Goal: Contribute content: Add original content to the website for others to see

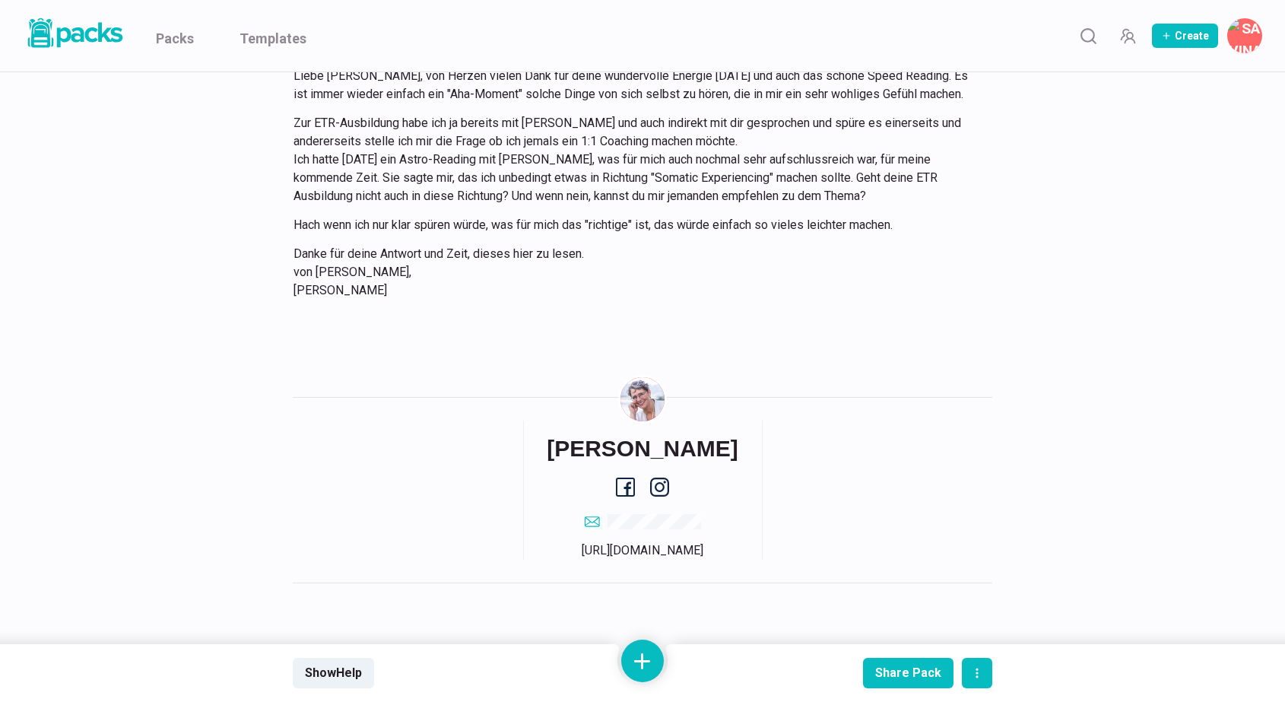
scroll to position [2244, 0]
click at [183, 40] on link "Packs" at bounding box center [175, 35] width 38 height 71
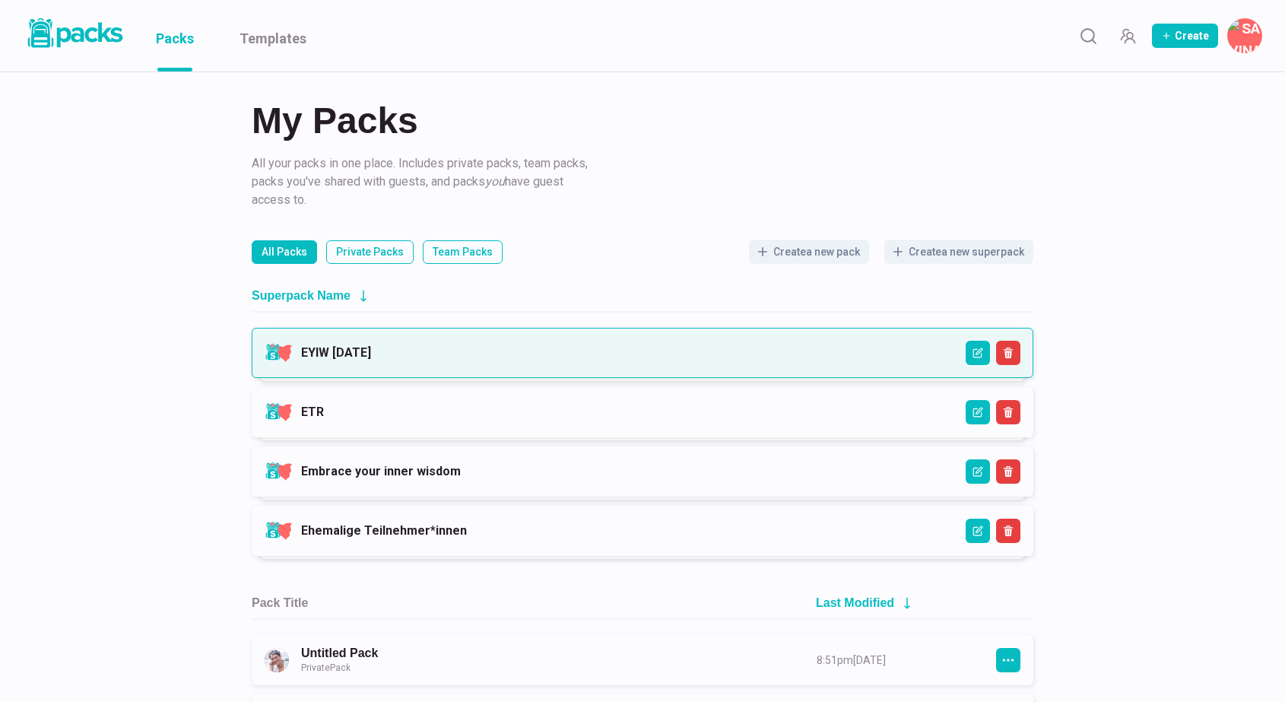
click at [371, 354] on link "EYIW [DATE]" at bounding box center [336, 352] width 70 height 14
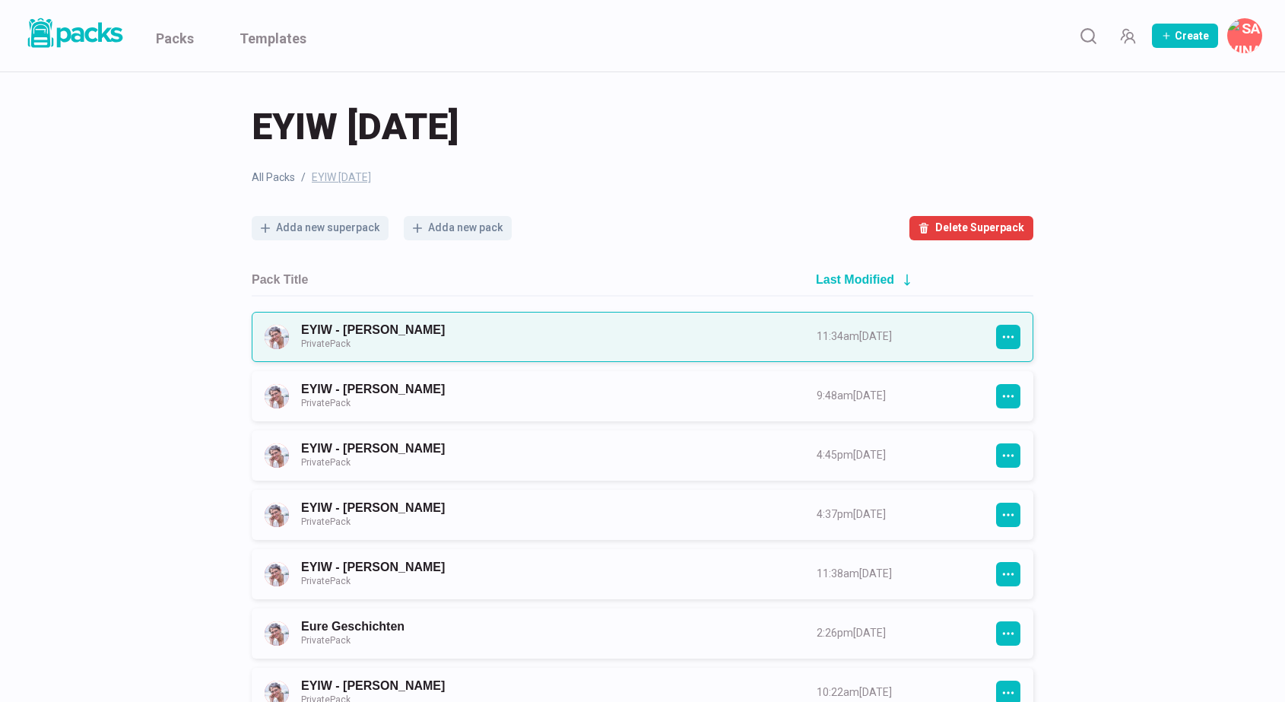
click at [573, 327] on link "EYIW - [PERSON_NAME] Private Pack" at bounding box center [545, 336] width 488 height 28
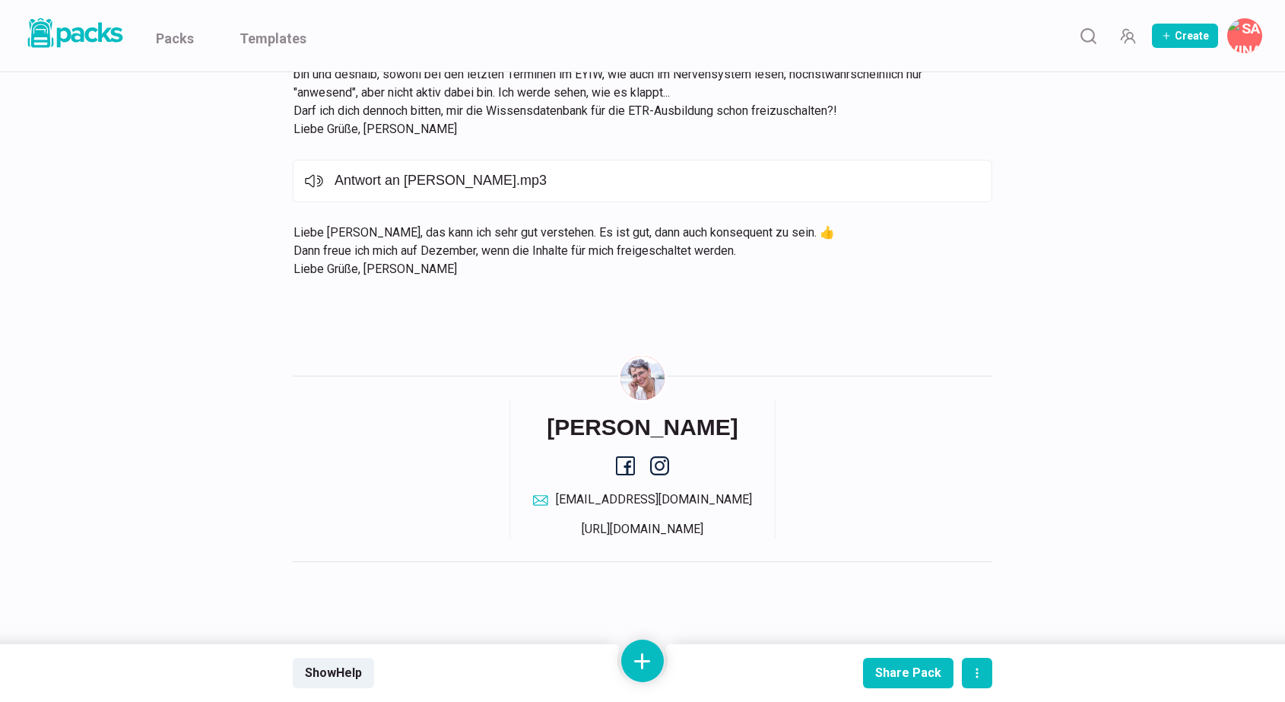
scroll to position [2637, 0]
click at [650, 665] on button at bounding box center [642, 661] width 43 height 43
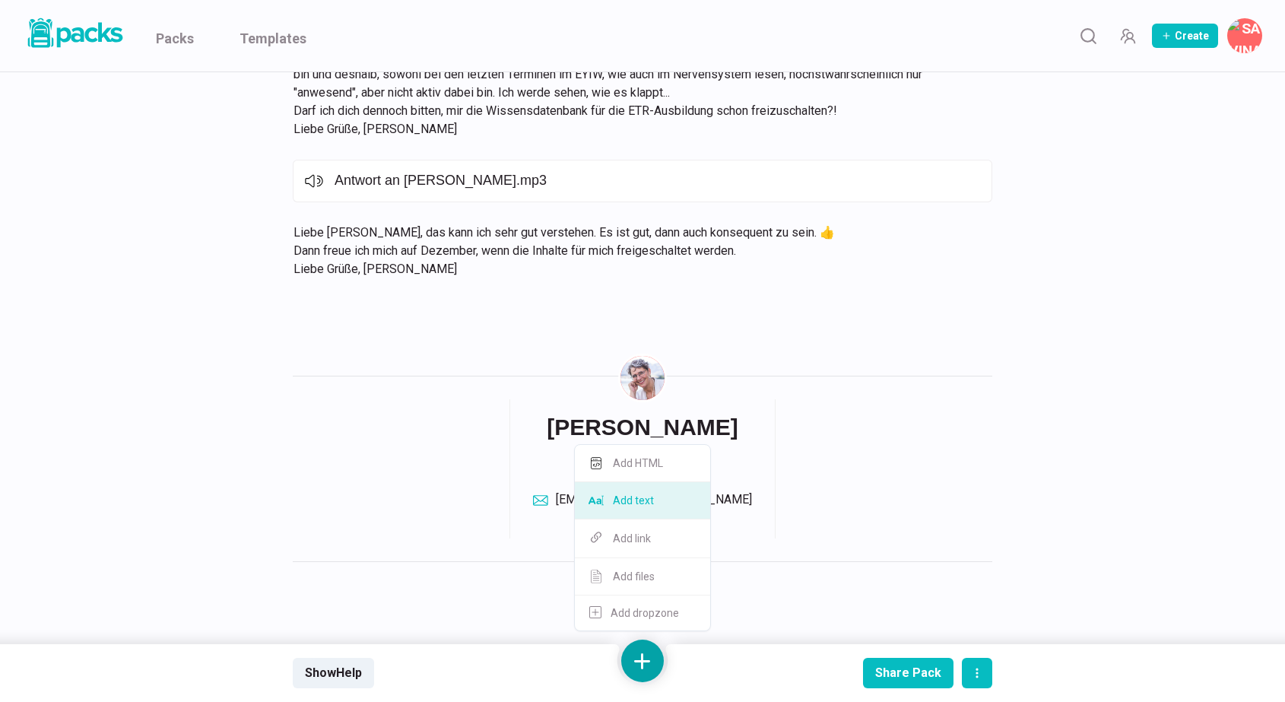
click at [668, 500] on button "Add text" at bounding box center [642, 500] width 135 height 37
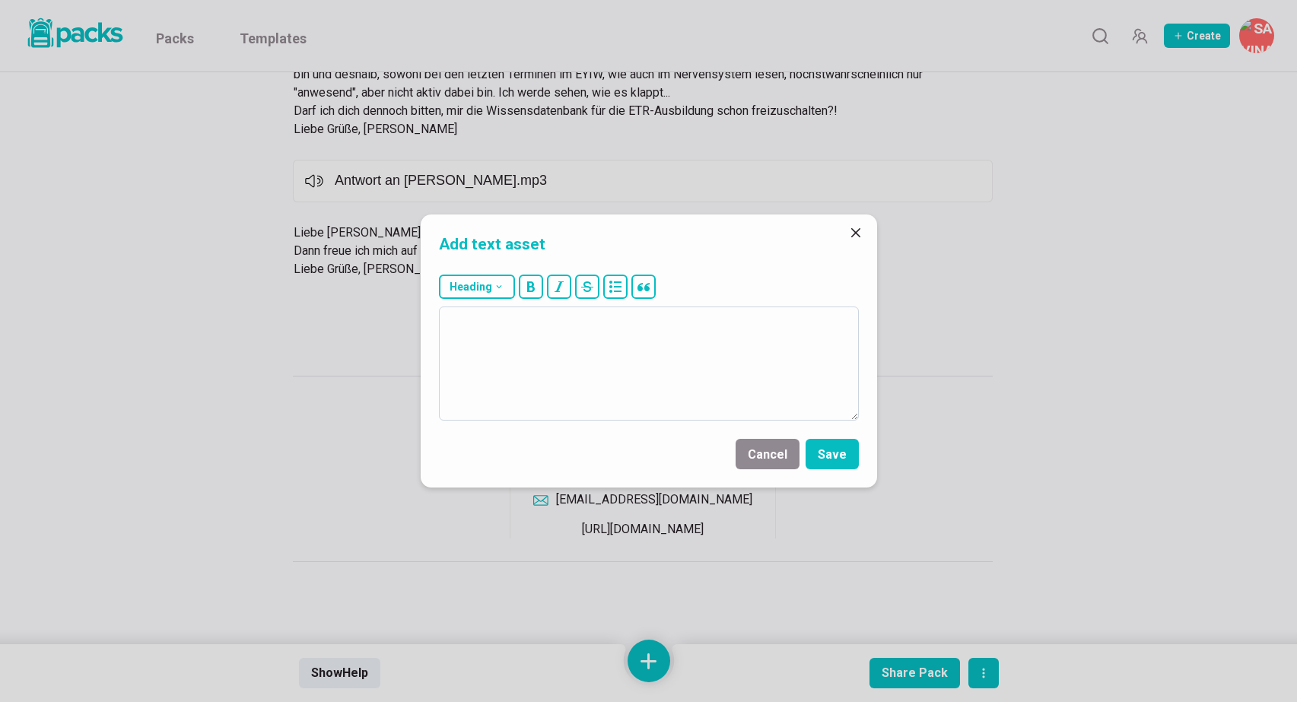
click at [681, 383] on textarea at bounding box center [649, 363] width 420 height 114
type textarea "Ich freue mich auch sehr auf dich :-) <3"
click at [839, 459] on button "Save" at bounding box center [831, 454] width 53 height 30
